Goal: Task Accomplishment & Management: Use online tool/utility

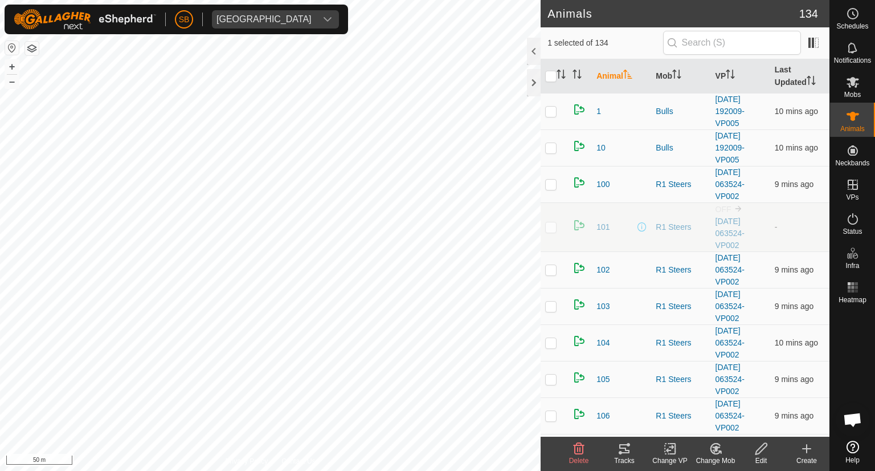
click at [628, 367] on icon at bounding box center [624, 448] width 10 height 9
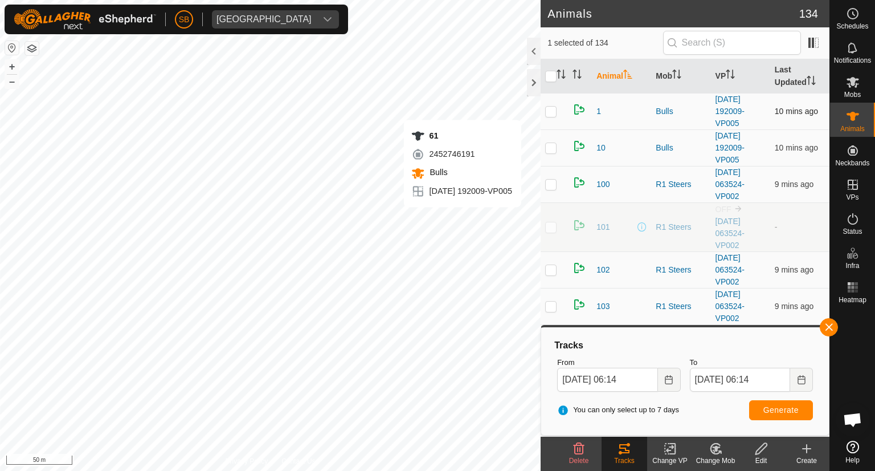
checkbox input "false"
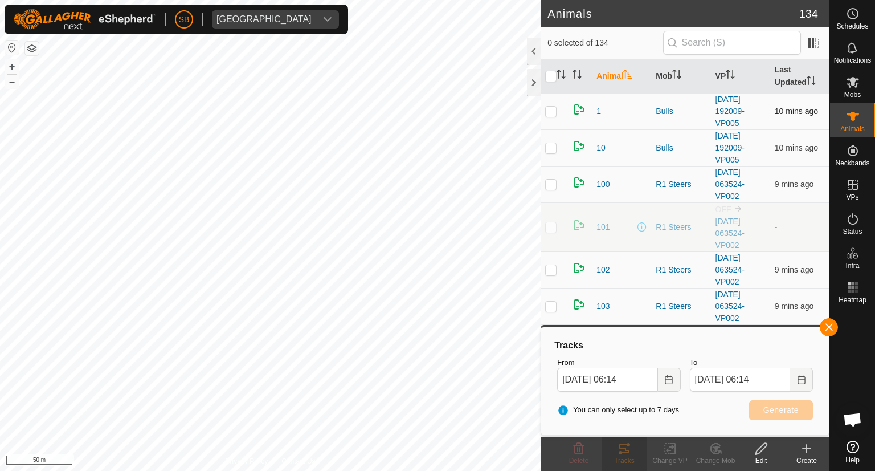
checkbox input "true"
click at [787, 367] on span "Generate" at bounding box center [780, 409] width 35 height 9
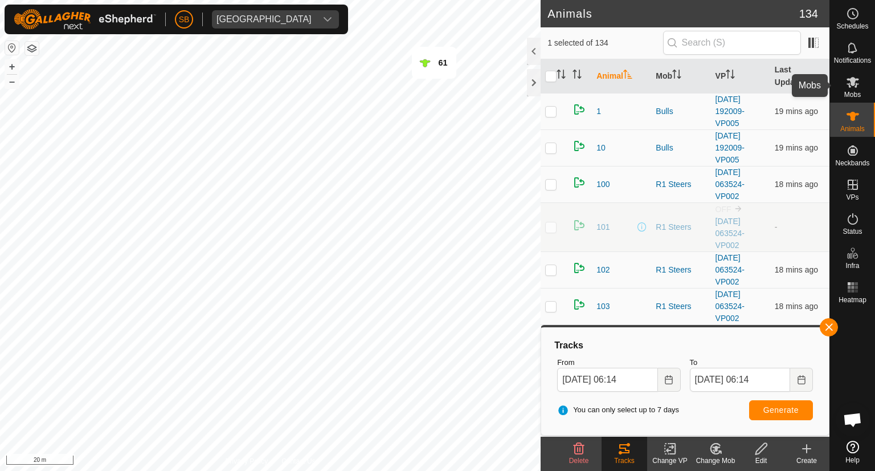
click at [855, 86] on icon at bounding box center [852, 82] width 13 height 11
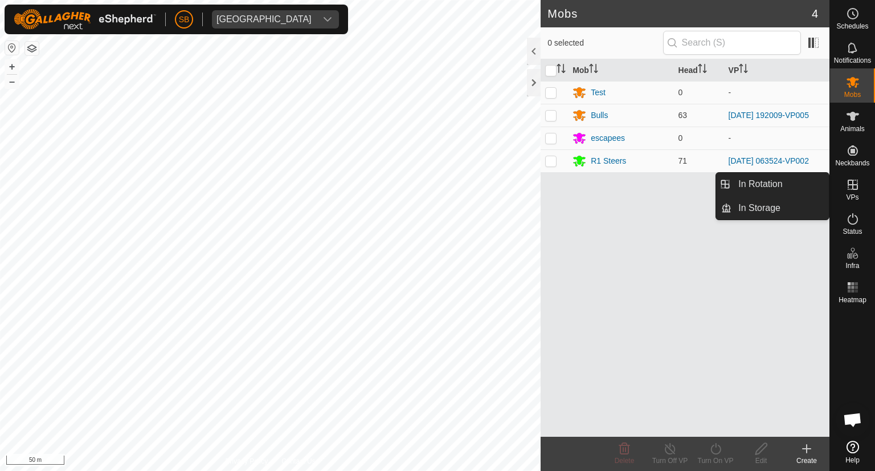
click at [855, 189] on icon at bounding box center [853, 184] width 10 height 10
click at [775, 182] on link "In Rotation" at bounding box center [779, 184] width 97 height 23
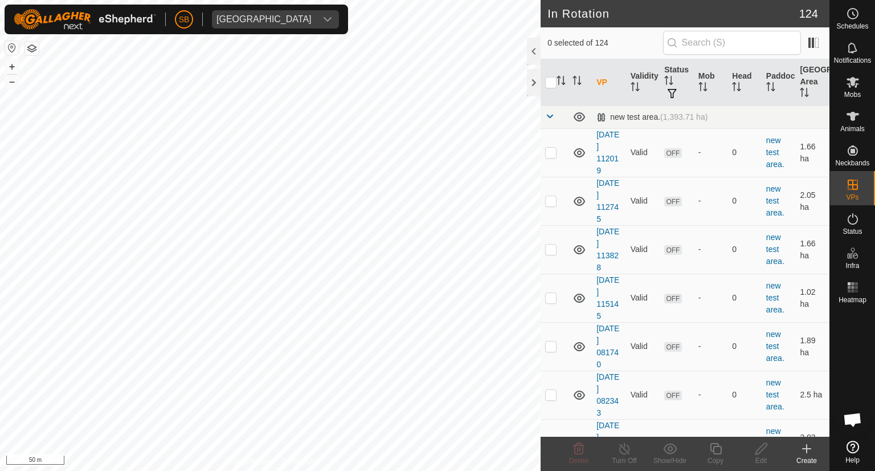
click at [815, 449] on create-svg-icon at bounding box center [807, 448] width 46 height 14
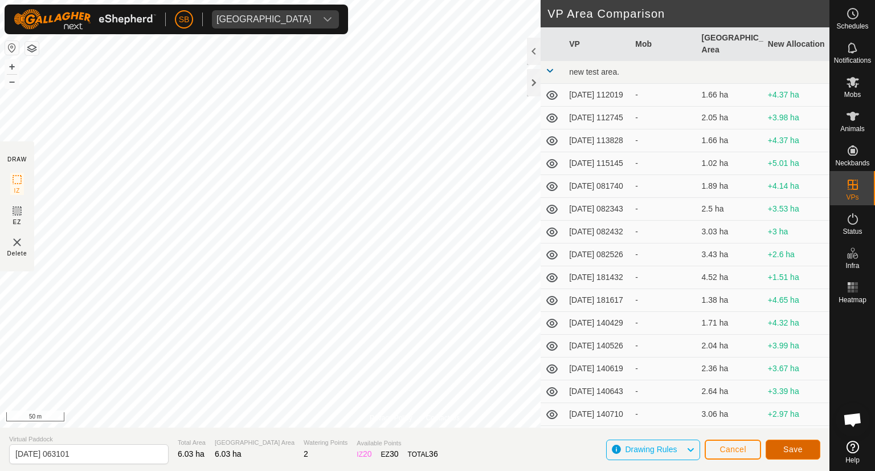
click at [790, 449] on span "Save" at bounding box center [792, 448] width 19 height 9
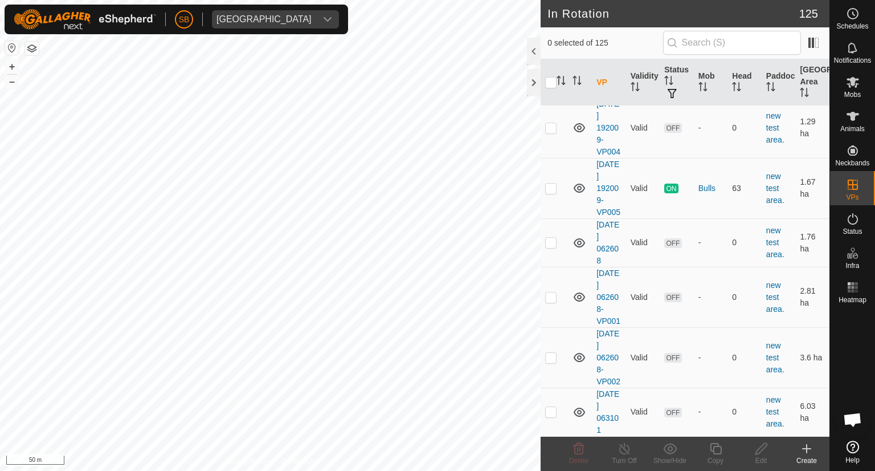
scroll to position [6663, 0]
click at [553, 410] on p-checkbox at bounding box center [550, 411] width 11 height 9
checkbox input "true"
click at [848, 80] on icon at bounding box center [853, 82] width 14 height 14
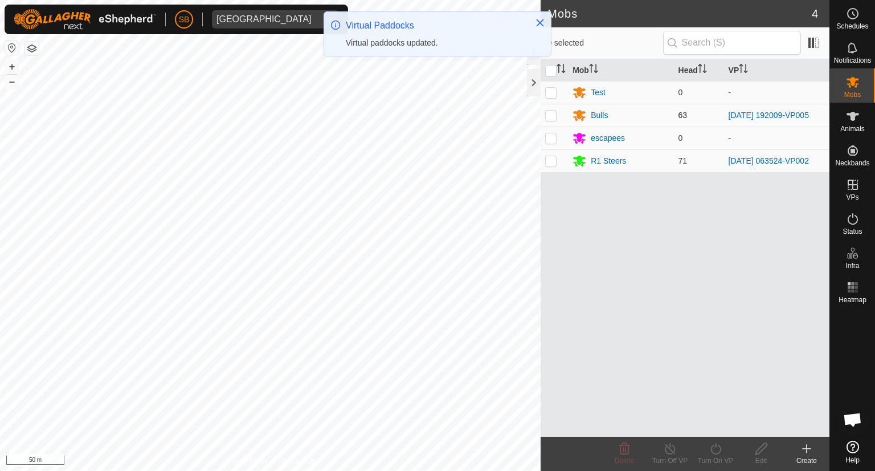
click at [550, 113] on p-checkbox at bounding box center [550, 115] width 11 height 9
checkbox input "true"
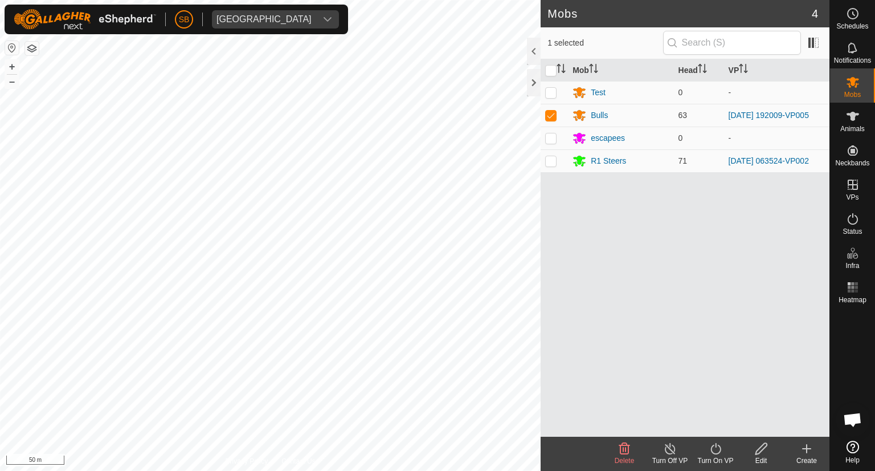
click at [717, 445] on icon at bounding box center [716, 448] width 14 height 14
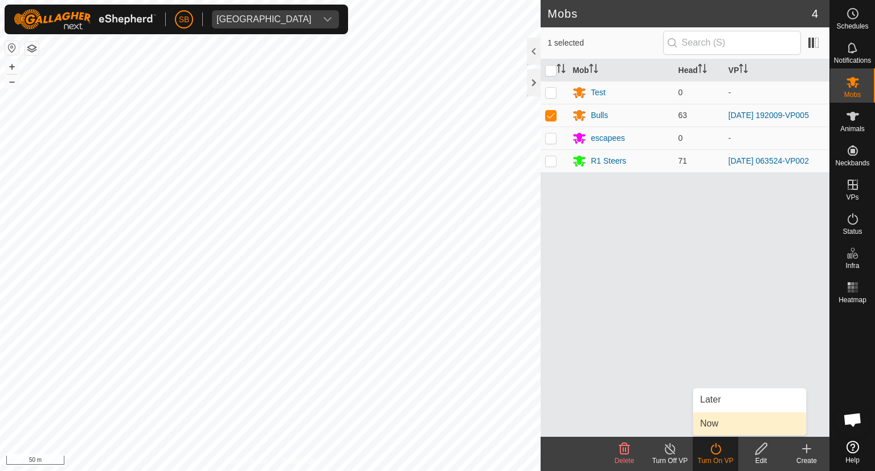
click at [709, 415] on link "Now" at bounding box center [749, 423] width 113 height 23
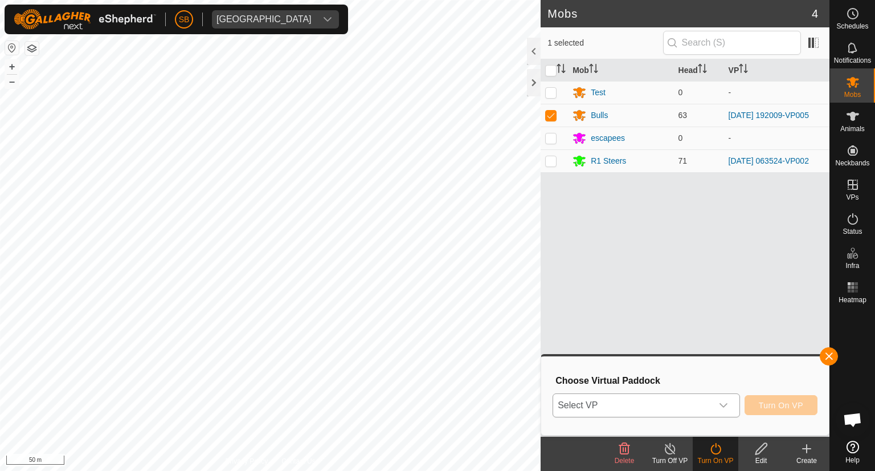
click at [727, 399] on div "dropdown trigger" at bounding box center [723, 405] width 23 height 23
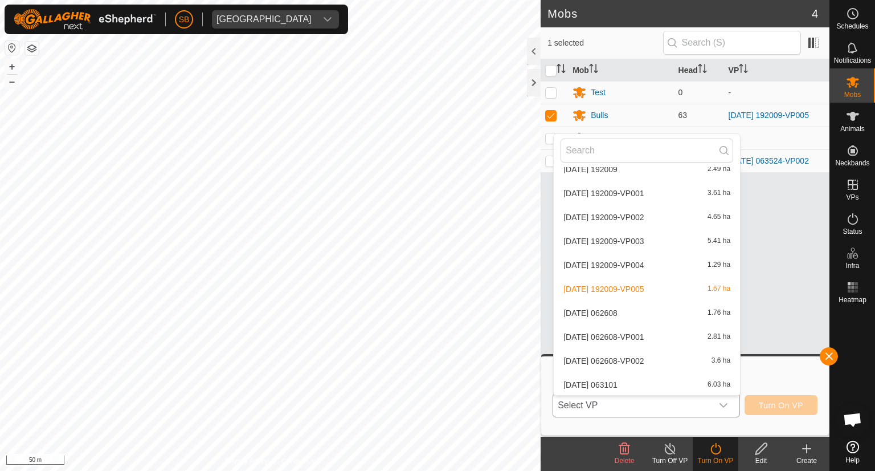
scroll to position [2788, 0]
click at [651, 377] on li "[DATE] 063101 6.03 ha" at bounding box center [647, 383] width 186 height 23
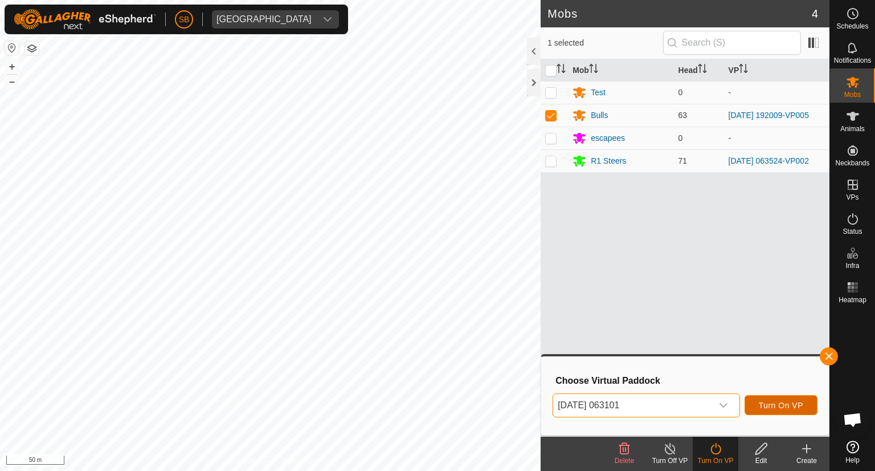
click at [772, 402] on span "Turn On VP" at bounding box center [781, 404] width 44 height 9
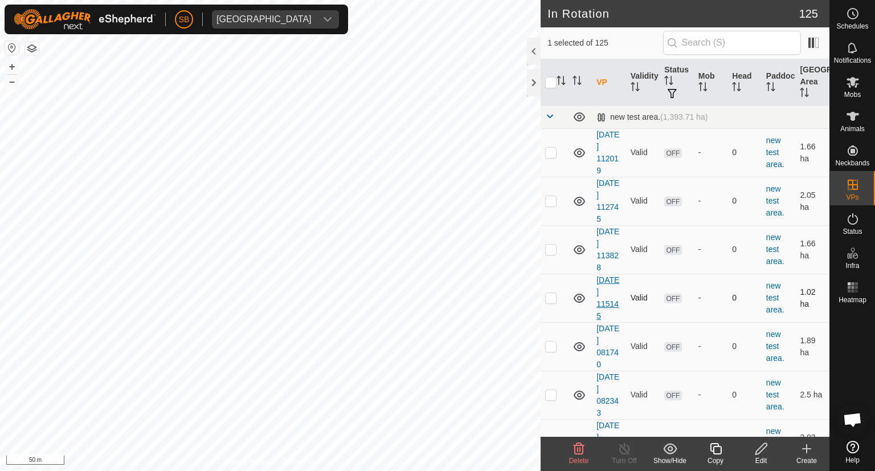
click at [601, 301] on div "In Rotation 125 1 selected of 125 VP Validity Status Mob Head Paddock Grazing A…" at bounding box center [414, 235] width 829 height 471
click at [810, 447] on icon at bounding box center [807, 448] width 14 height 14
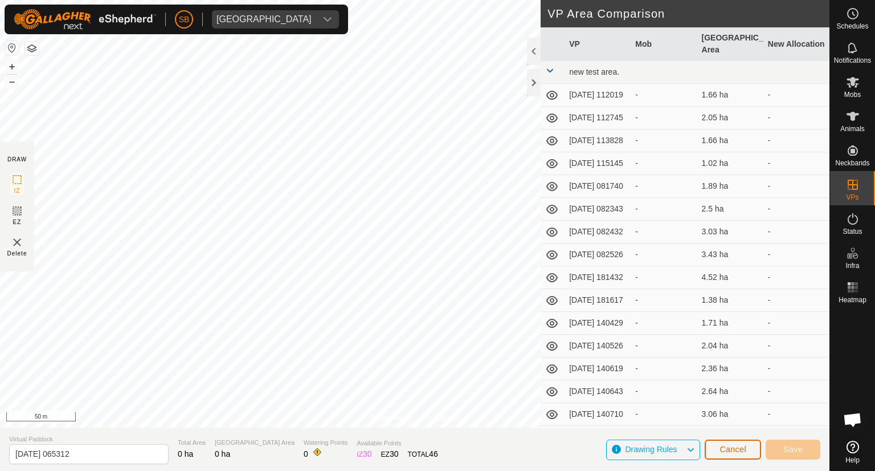
click at [739, 448] on span "Cancel" at bounding box center [732, 448] width 27 height 9
